Goal: Find specific page/section: Find specific page/section

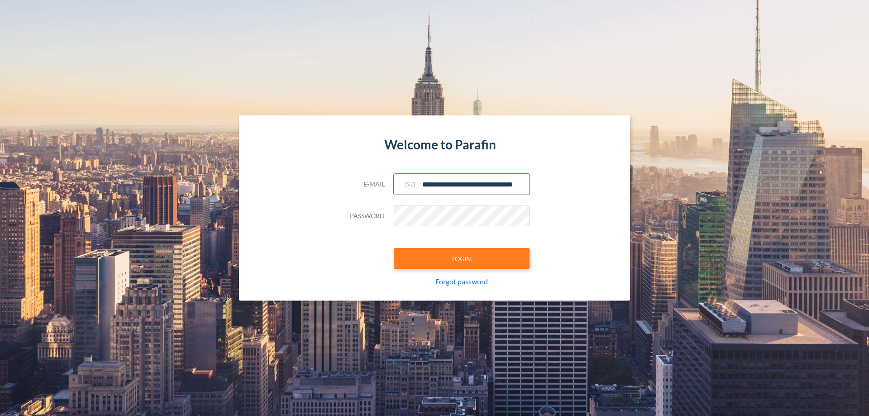
type input "**********"
click at [461, 258] on button "LOGIN" at bounding box center [462, 258] width 136 height 21
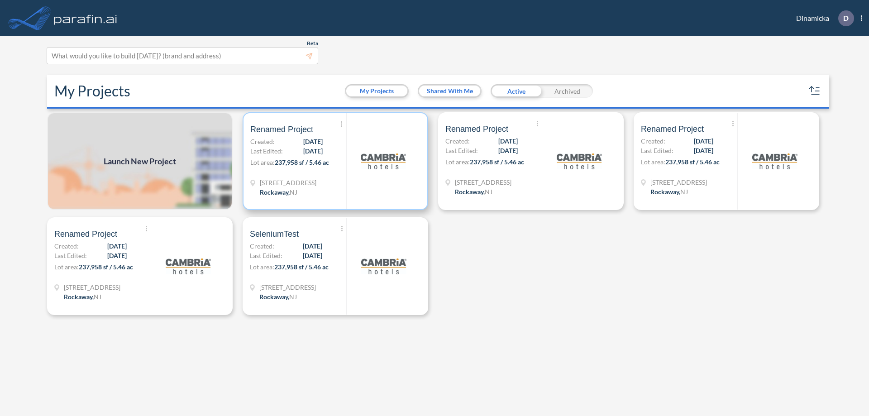
scroll to position [2, 0]
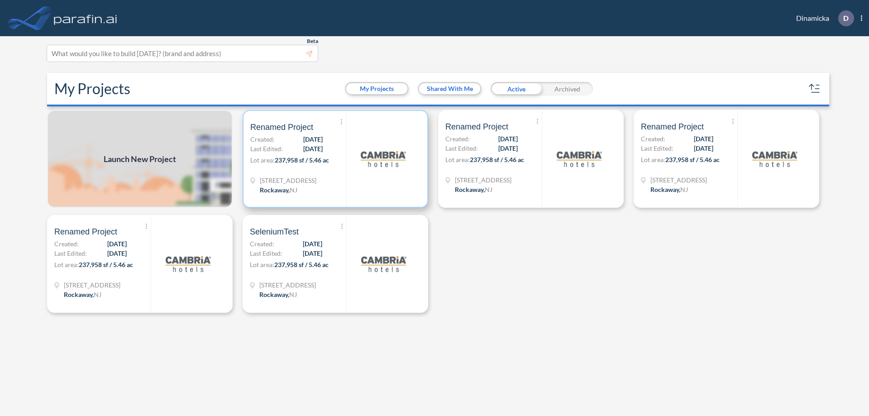
click at [335, 159] on p "Lot area: 237,958 sf / 5.46 ac" at bounding box center [298, 161] width 96 height 13
